Goal: Task Accomplishment & Management: Manage account settings

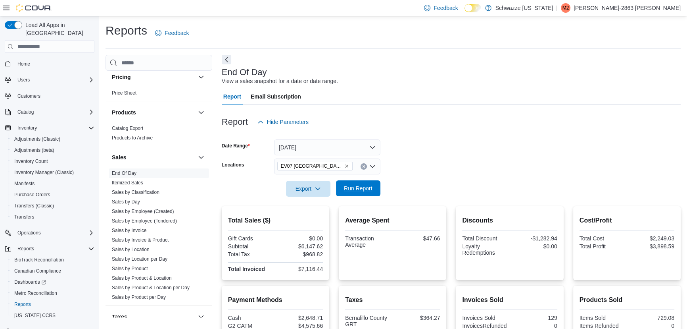
click at [346, 187] on span "Run Report" at bounding box center [358, 188] width 29 height 8
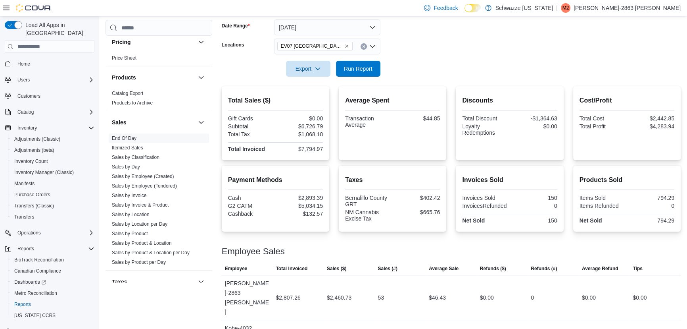
scroll to position [166, 0]
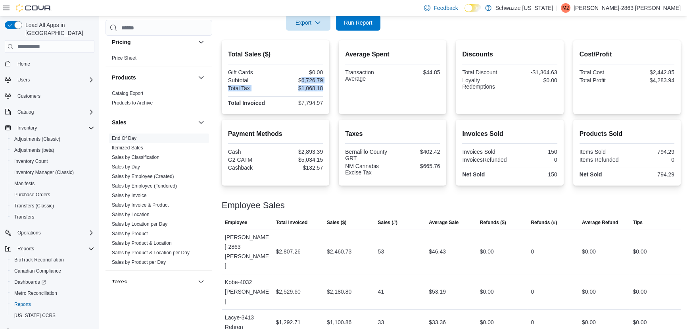
drag, startPoint x: 302, startPoint y: 79, endPoint x: 325, endPoint y: 89, distance: 25.6
click at [325, 89] on div "Total Sales ($) Gift Cards $0.00 Subtotal $6,726.79 Total Tax $1,068.18 Total I…" at bounding box center [276, 77] width 108 height 74
click at [375, 101] on div "Average Spent Transaction Average $44.85" at bounding box center [392, 76] width 95 height 61
click at [361, 23] on span "Run Report" at bounding box center [358, 22] width 29 height 8
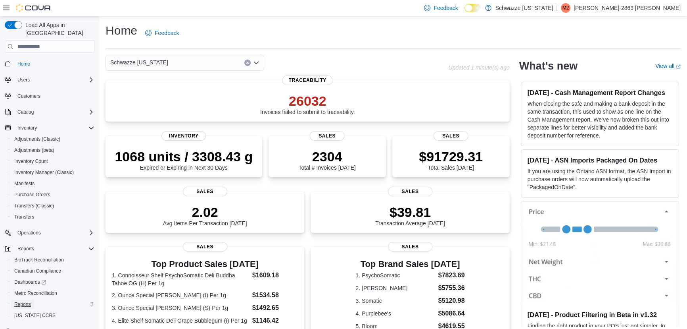
click at [23, 301] on span "Reports" at bounding box center [22, 304] width 17 height 6
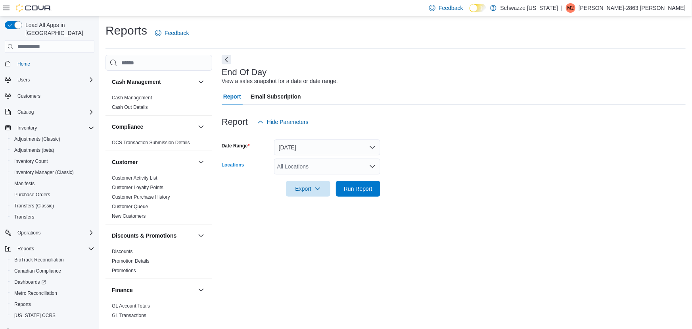
click at [327, 169] on div "All Locations" at bounding box center [327, 166] width 106 height 16
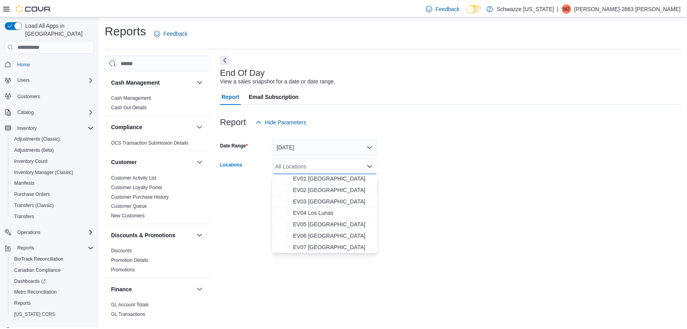
scroll to position [27, 0]
click at [323, 245] on span "EV07 [GEOGRAPHIC_DATA]" at bounding box center [331, 245] width 73 height 8
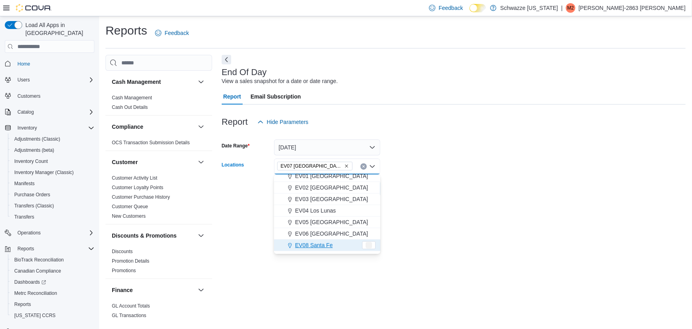
click at [425, 222] on div "End Of Day View a sales snapshot for a date or date range. Report Email Subscri…" at bounding box center [454, 186] width 464 height 262
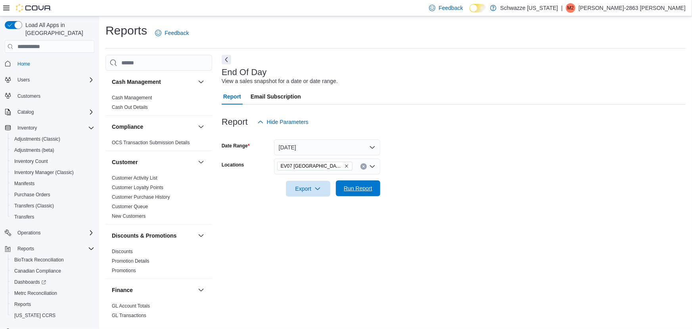
click at [370, 192] on span "Run Report" at bounding box center [358, 188] width 29 height 8
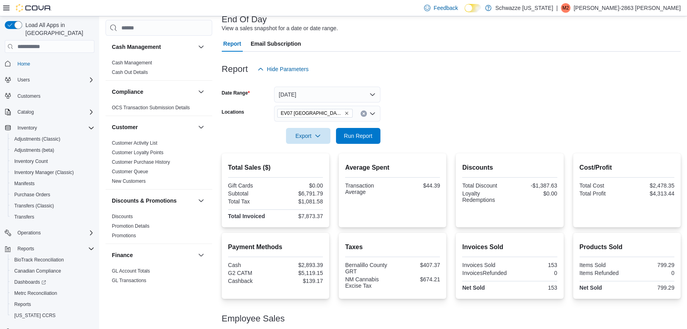
scroll to position [31, 0]
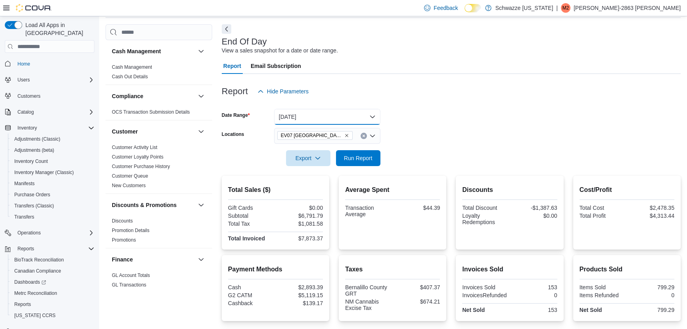
click at [331, 113] on button "Today" at bounding box center [327, 117] width 106 height 16
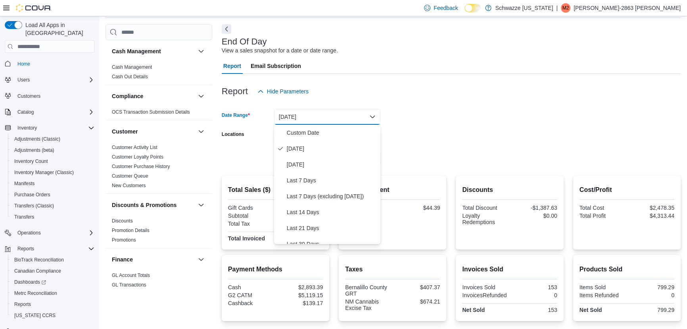
click at [456, 136] on form "Date Range Today Locations EV07 Paradise Hills Export Run Report" at bounding box center [451, 132] width 459 height 67
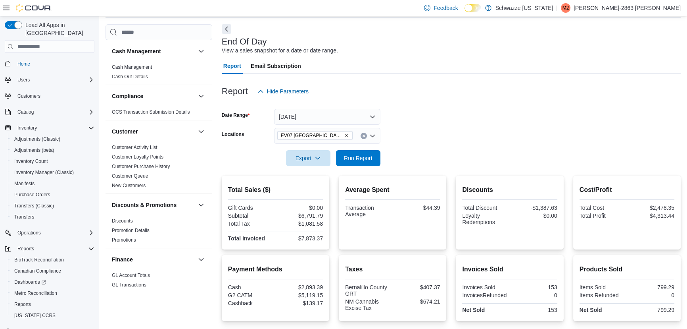
click at [373, 135] on icon "Open list of options" at bounding box center [372, 136] width 6 height 6
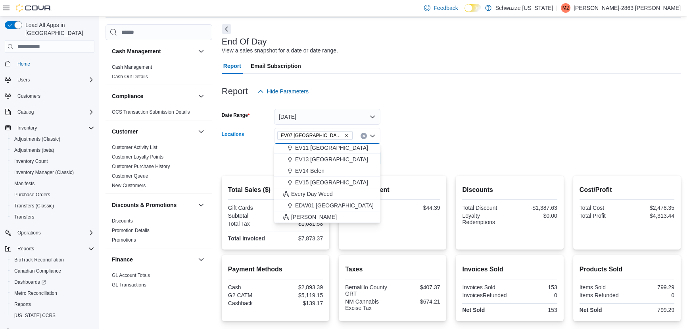
scroll to position [135, 0]
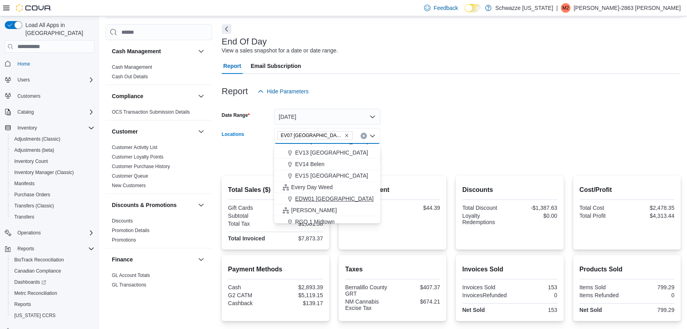
click at [330, 198] on span "EDW01 Farmington" at bounding box center [334, 198] width 79 height 8
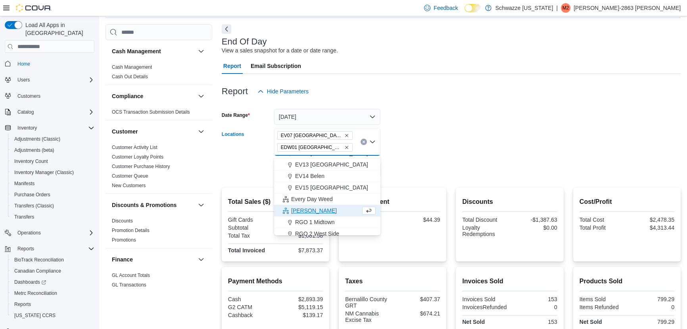
click at [407, 150] on form "Date Range Today Locations EV07 Paradise Hills EDW01 Farmington Combo box. Sele…" at bounding box center [451, 138] width 459 height 79
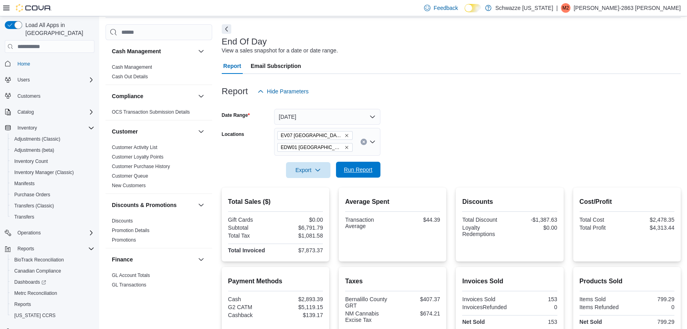
click at [349, 163] on span "Run Report" at bounding box center [358, 169] width 35 height 16
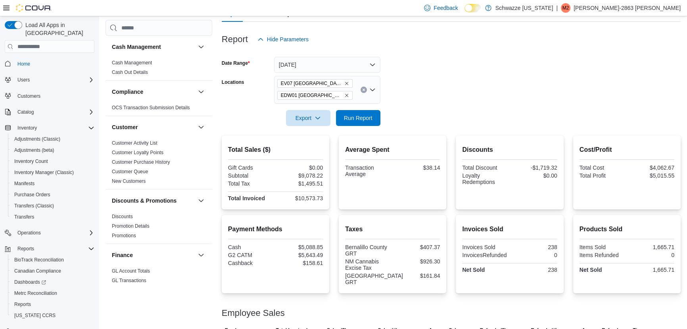
scroll to position [77, 0]
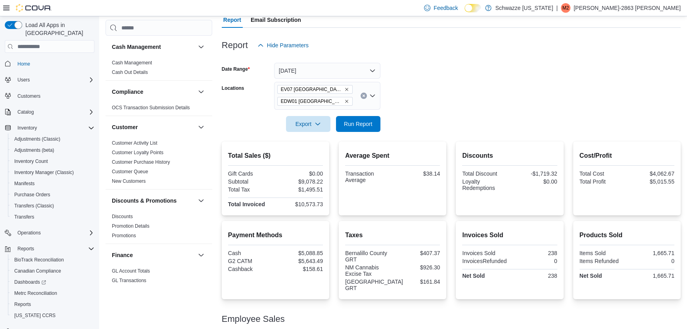
click at [344, 90] on icon "Remove EV07 Paradise Hills from selection in this group" at bounding box center [346, 89] width 5 height 5
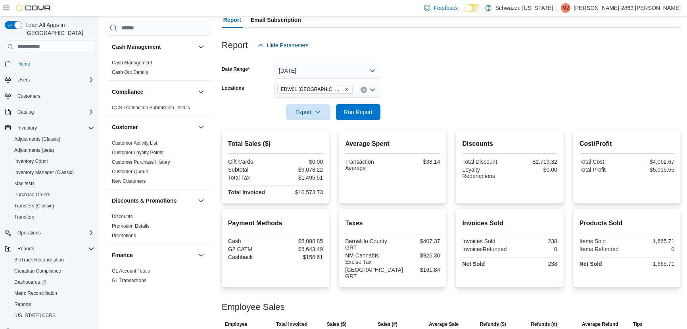
click at [417, 90] on form "Date Range Today Locations EDW01 Farmington Export Run Report" at bounding box center [451, 86] width 459 height 67
click at [359, 109] on span "Run Report" at bounding box center [358, 112] width 29 height 8
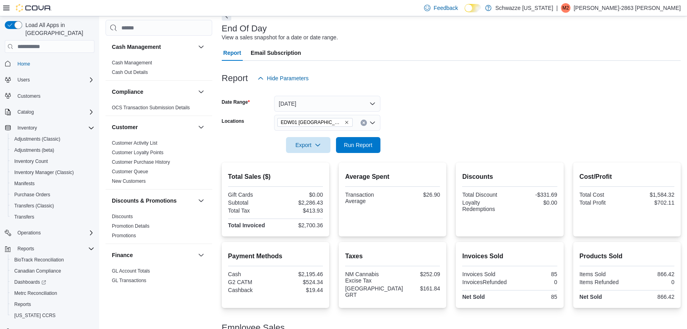
scroll to position [31, 0]
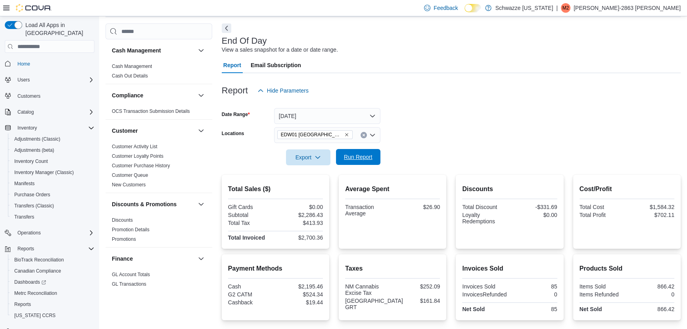
click at [355, 157] on span "Run Report" at bounding box center [358, 157] width 29 height 8
click at [345, 134] on icon "Remove EDW01 Farmington from selection in this group" at bounding box center [346, 134] width 3 height 3
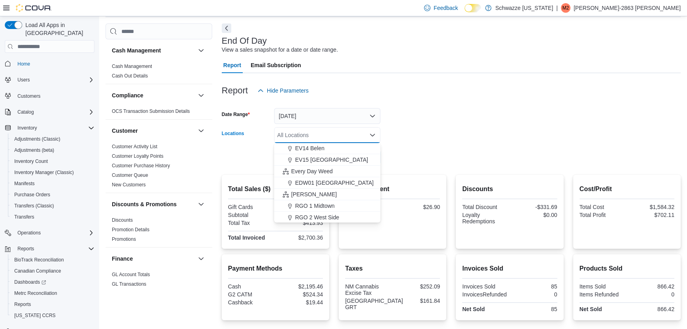
scroll to position [162, 0]
click at [326, 212] on span "RGO 2 West Side" at bounding box center [317, 216] width 44 height 8
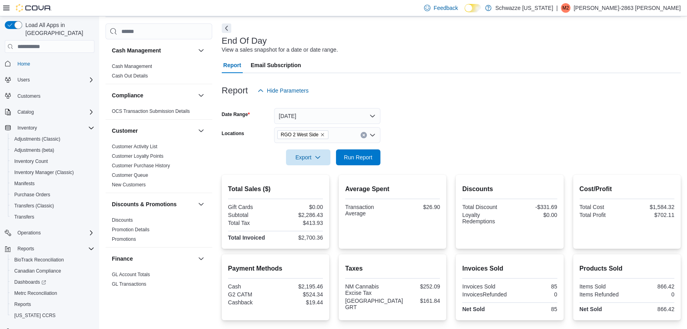
click at [414, 143] on div at bounding box center [451, 146] width 459 height 6
click at [376, 156] on button "Run Report" at bounding box center [358, 157] width 44 height 16
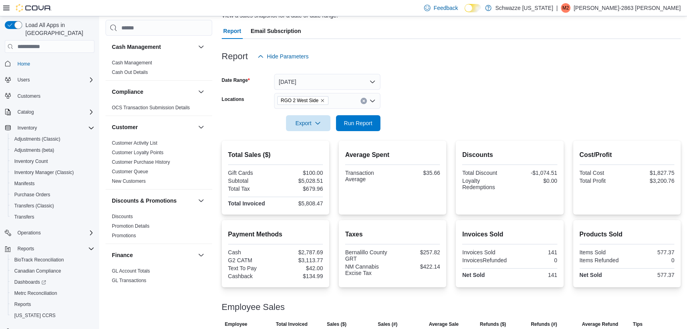
scroll to position [67, 0]
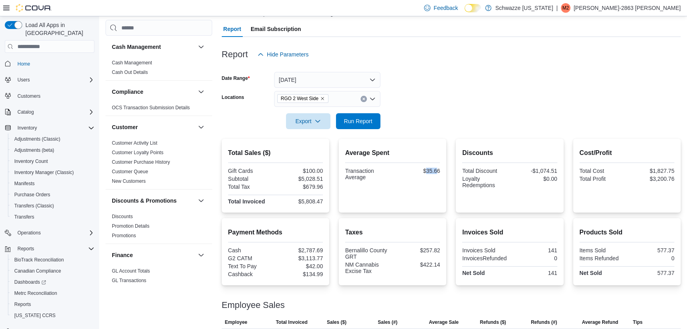
drag, startPoint x: 429, startPoint y: 171, endPoint x: 441, endPoint y: 171, distance: 11.5
click at [440, 171] on div "$35.66" at bounding box center [417, 170] width 46 height 6
click at [436, 122] on form "Date Range Today Locations RGO 2 West Side Export Run Report" at bounding box center [451, 95] width 459 height 67
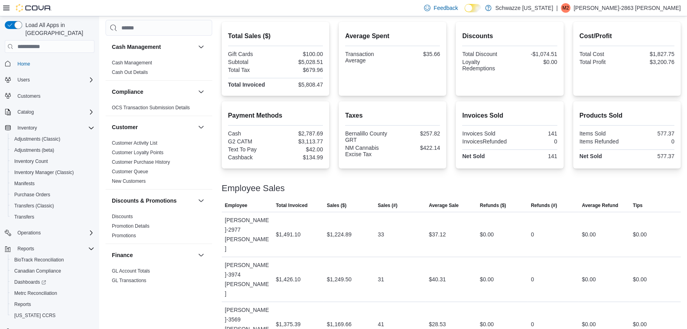
scroll to position [193, 0]
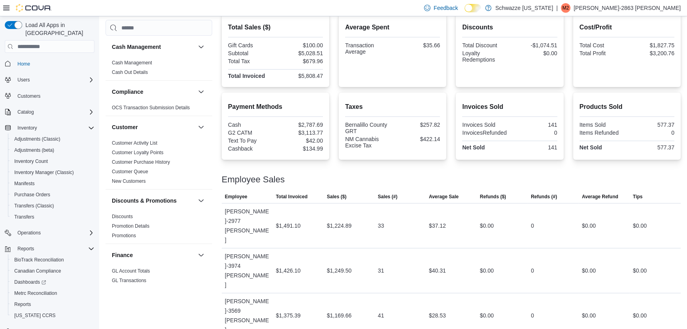
drag, startPoint x: 435, startPoint y: 281, endPoint x: 453, endPoint y: 283, distance: 18.4
click at [432, 180] on div "Employee Sales" at bounding box center [451, 180] width 459 height 10
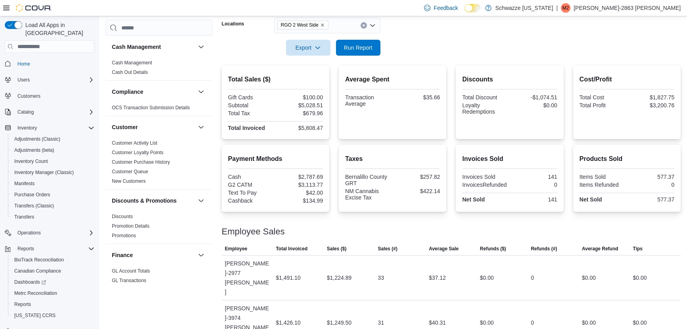
scroll to position [48, 0]
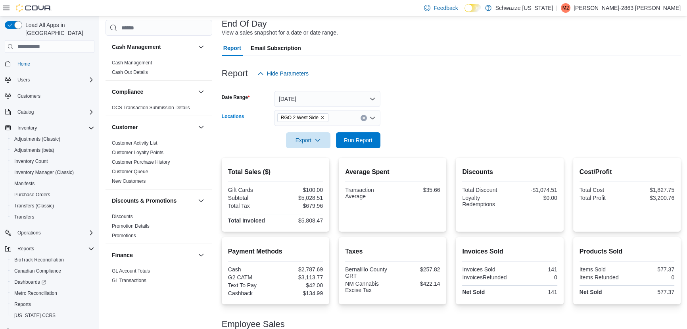
click at [323, 117] on icon "Remove RGO 2 West Side from selection in this group" at bounding box center [322, 117] width 5 height 5
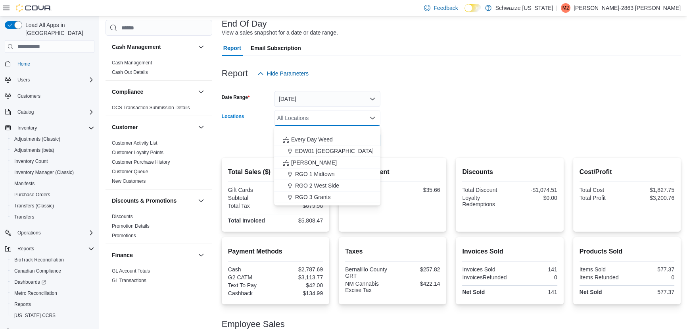
scroll to position [207, 0]
click at [339, 175] on span "RGO 4 Cottonwood" at bounding box center [319, 177] width 48 height 8
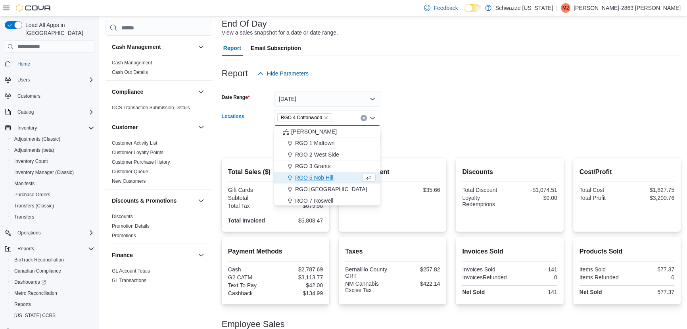
click at [414, 136] on form "Date Range Today Locations RGO 4 Cottonwood Combo box. Selected. RGO 4 Cottonwo…" at bounding box center [451, 114] width 459 height 67
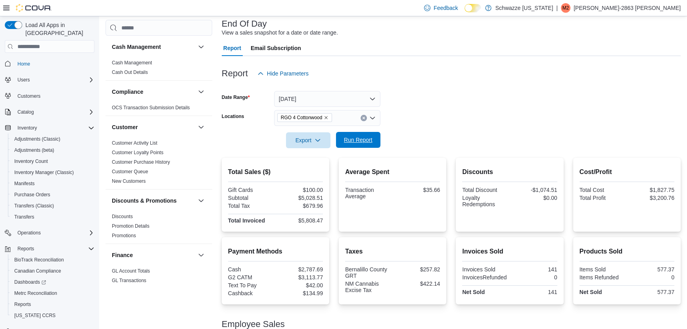
click at [355, 146] on span "Run Report" at bounding box center [358, 140] width 35 height 16
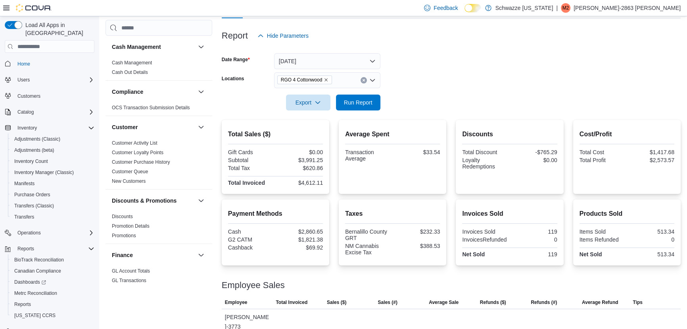
scroll to position [76, 0]
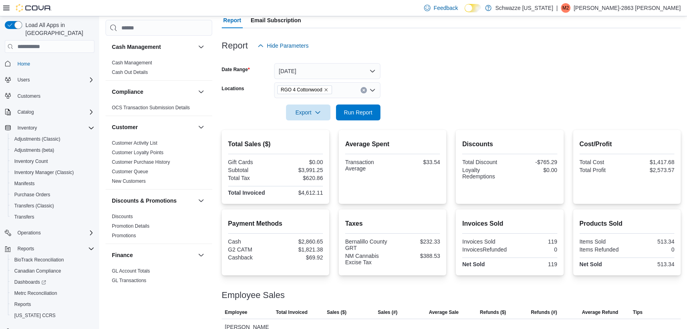
click at [324, 89] on icon "Remove RGO 4 Cottonwood from selection in this group" at bounding box center [326, 89] width 5 height 5
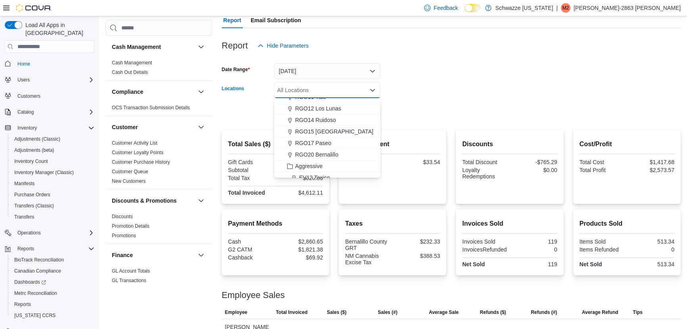
scroll to position [333, 0]
click at [329, 138] on span "RGO20 Bernalillo" at bounding box center [316, 139] width 43 height 8
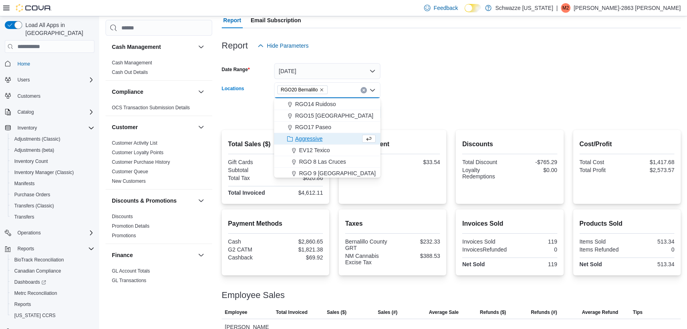
click at [463, 91] on form "Date Range Today Locations RGO20 Bernalillo Combo box. Selected. RGO20 Bernalil…" at bounding box center [451, 87] width 459 height 67
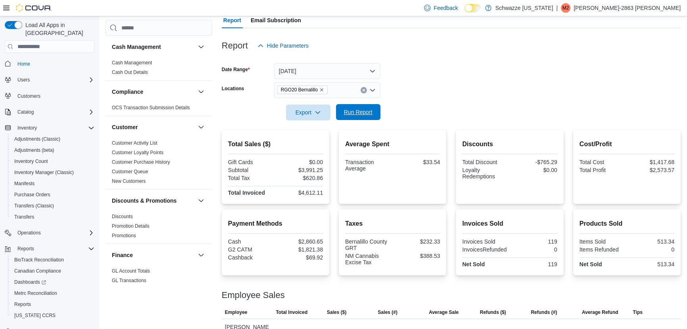
click at [361, 106] on span "Run Report" at bounding box center [358, 112] width 35 height 16
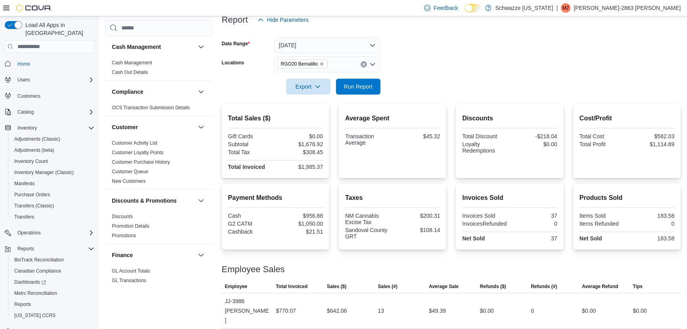
scroll to position [156, 0]
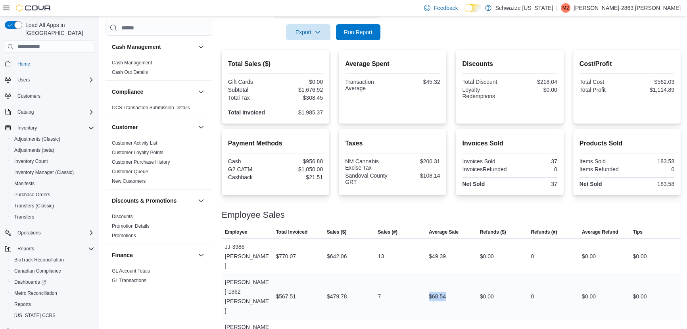
drag, startPoint x: 432, startPoint y: 261, endPoint x: 450, endPoint y: 261, distance: 18.3
click at [450, 288] on div "$68.54" at bounding box center [451, 296] width 51 height 16
click at [449, 212] on div "Employee Sales" at bounding box center [451, 215] width 459 height 10
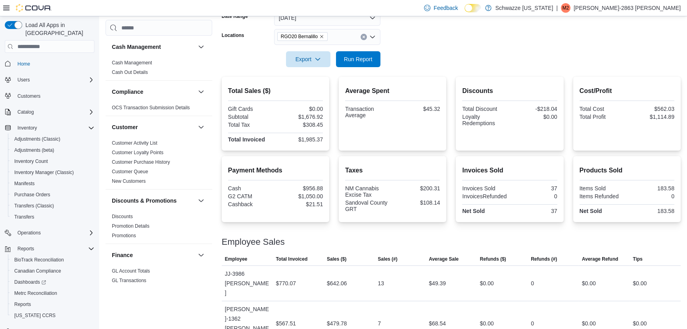
scroll to position [57, 0]
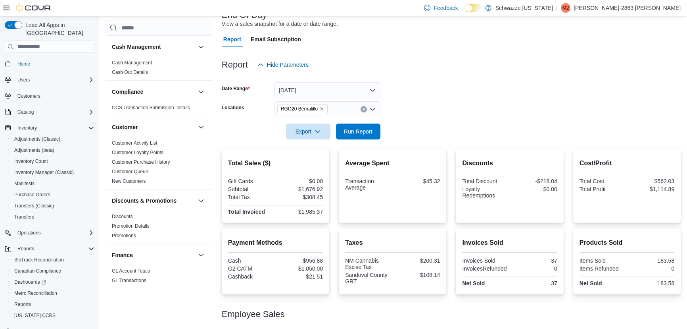
click at [361, 110] on button "Clear input" at bounding box center [364, 109] width 6 height 6
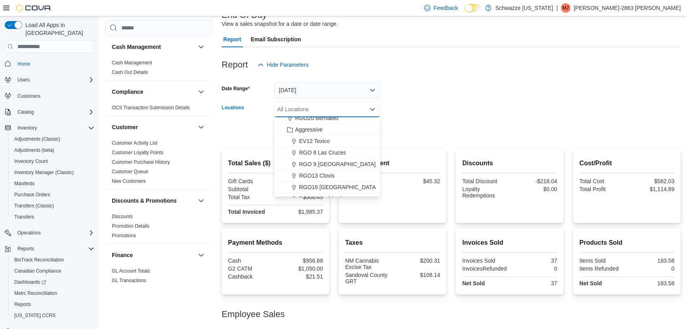
scroll to position [374, 0]
click at [325, 172] on span "RGO13 Clovis" at bounding box center [316, 174] width 35 height 8
click at [385, 141] on div at bounding box center [451, 144] width 459 height 10
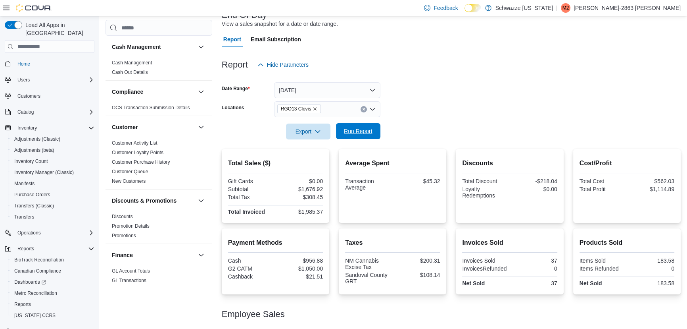
click at [365, 129] on span "Run Report" at bounding box center [358, 131] width 29 height 8
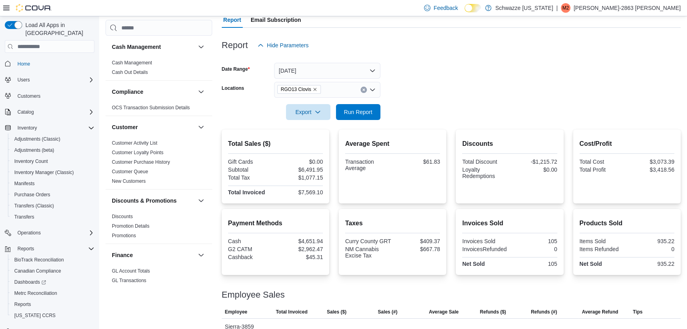
scroll to position [67, 0]
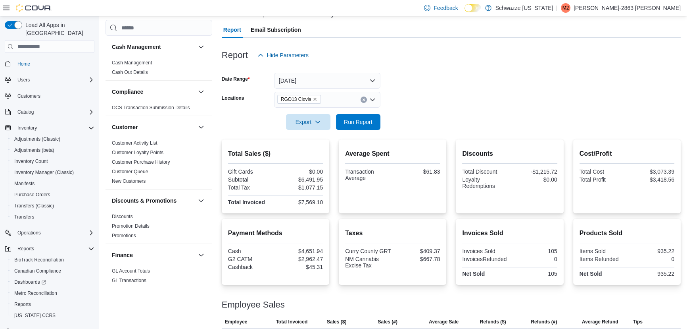
click at [363, 100] on icon "Clear input" at bounding box center [363, 99] width 3 height 3
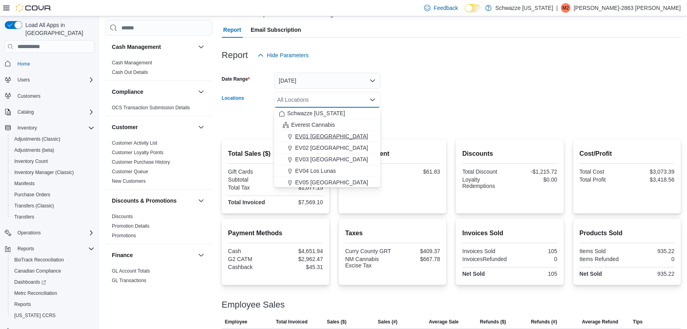
click at [338, 136] on span "EV01 North Valley" at bounding box center [331, 136] width 73 height 8
click at [435, 111] on div at bounding box center [451, 111] width 459 height 6
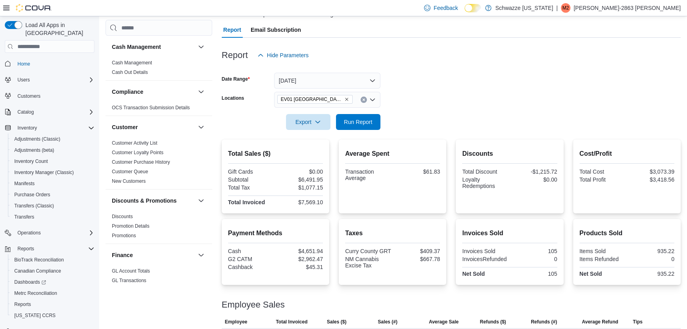
click at [361, 131] on div at bounding box center [451, 135] width 459 height 10
click at [362, 121] on span "Run Report" at bounding box center [358, 121] width 29 height 8
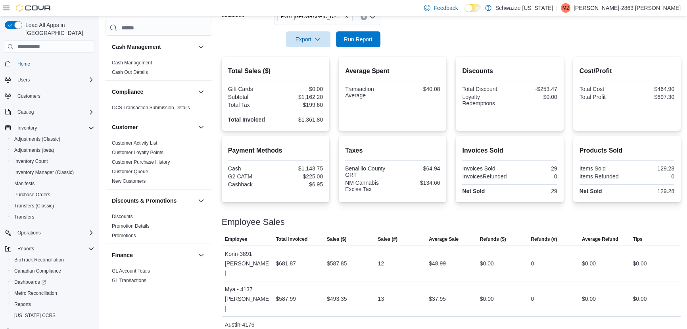
scroll to position [150, 0]
click at [34, 229] on span "Operations" at bounding box center [28, 232] width 23 height 6
click at [34, 240] on span "Cash Management" at bounding box center [34, 243] width 40 height 6
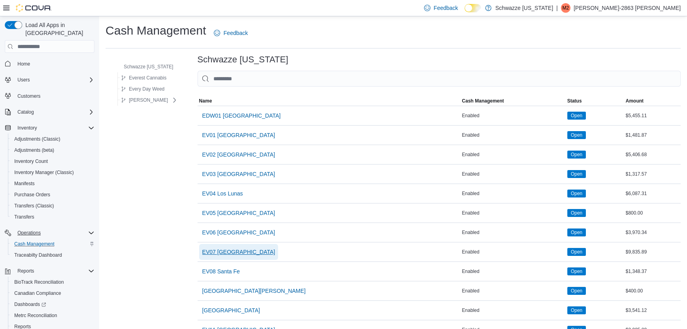
click at [236, 250] on span "EV07 [GEOGRAPHIC_DATA]" at bounding box center [238, 252] width 73 height 8
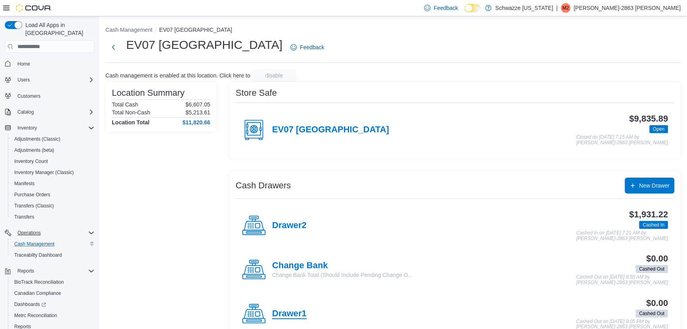
click at [298, 309] on h4 "Drawer1" at bounding box center [289, 313] width 35 height 10
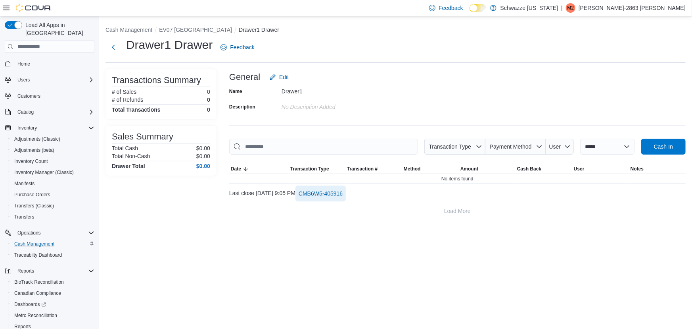
click at [343, 194] on span "CMB6W5-405916" at bounding box center [321, 193] width 44 height 8
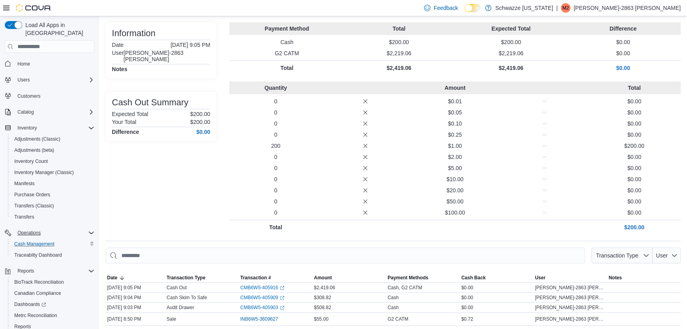
scroll to position [99, 0]
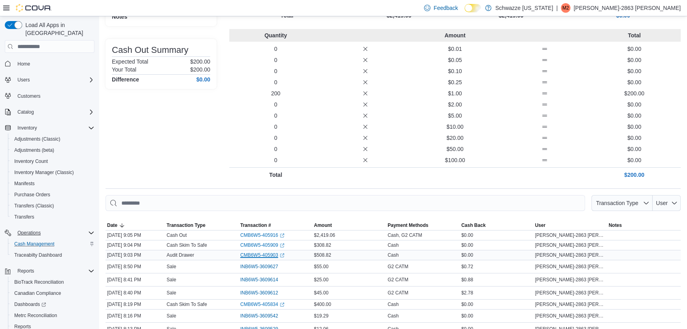
click at [269, 253] on link "CMB6W5-405903 (opens in a new tab or window)" at bounding box center [262, 255] width 44 height 6
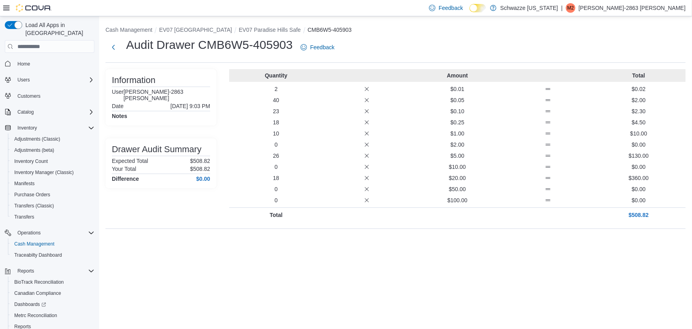
click at [259, 26] on li "EV07 Paradise Hills Safe" at bounding box center [273, 30] width 69 height 8
click at [258, 31] on button "EV07 Paradise Hills Safe" at bounding box center [270, 30] width 62 height 6
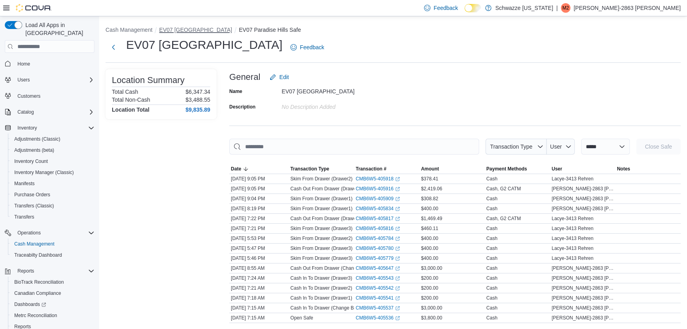
click at [188, 29] on button "EV07 [GEOGRAPHIC_DATA]" at bounding box center [195, 30] width 73 height 6
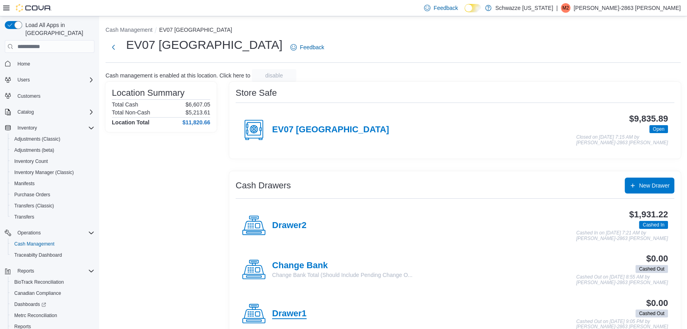
click at [297, 312] on h4 "Drawer1" at bounding box center [289, 313] width 35 height 10
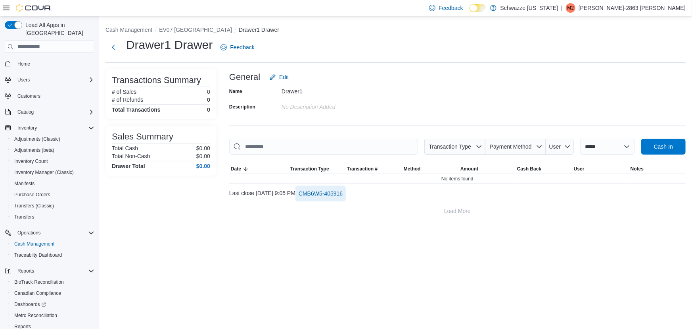
click at [343, 196] on span "CMB6W5-405916" at bounding box center [321, 193] width 44 height 8
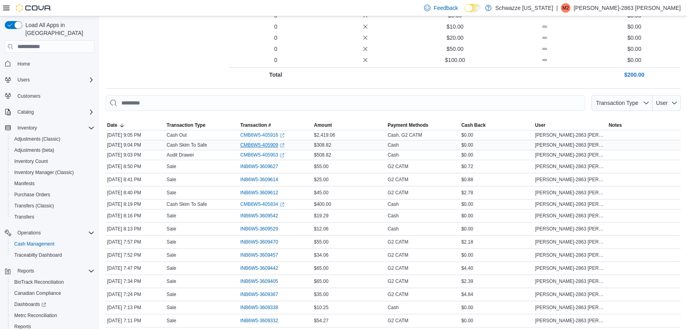
scroll to position [207, 0]
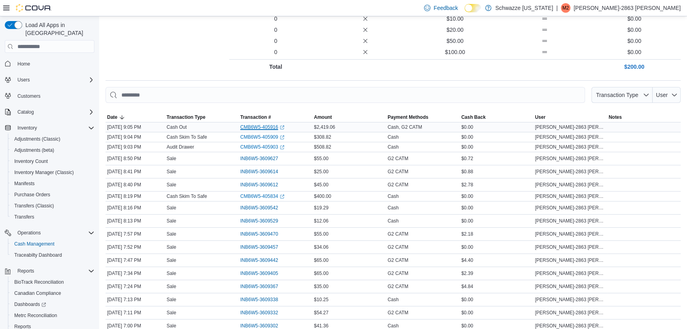
click at [267, 124] on link "CMB6W5-405916 (opens in a new tab or window)" at bounding box center [262, 127] width 44 height 6
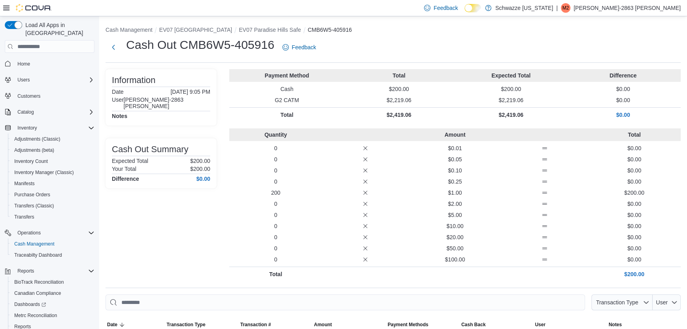
scroll to position [27, 0]
